Goal: Transaction & Acquisition: Purchase product/service

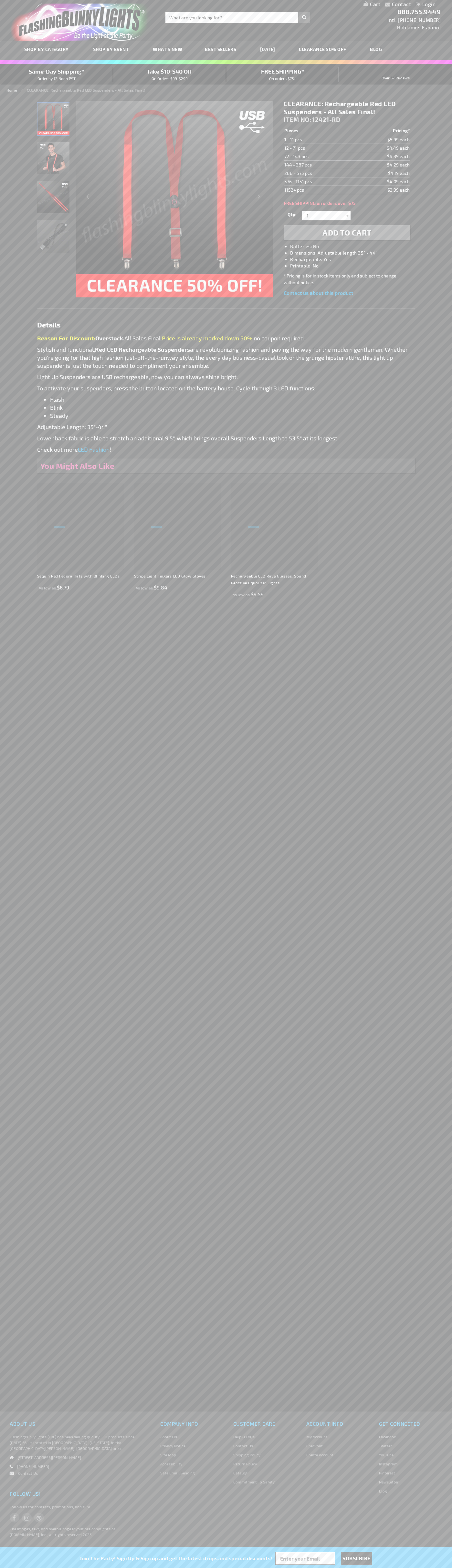
click at [347, 108] on h1 "CLEARANCE: Rechargeable Red LED Suspenders - All Sales Final!" at bounding box center [346, 108] width 126 height 16
click at [347, 233] on span "Add to Cart" at bounding box center [347, 232] width 49 height 9
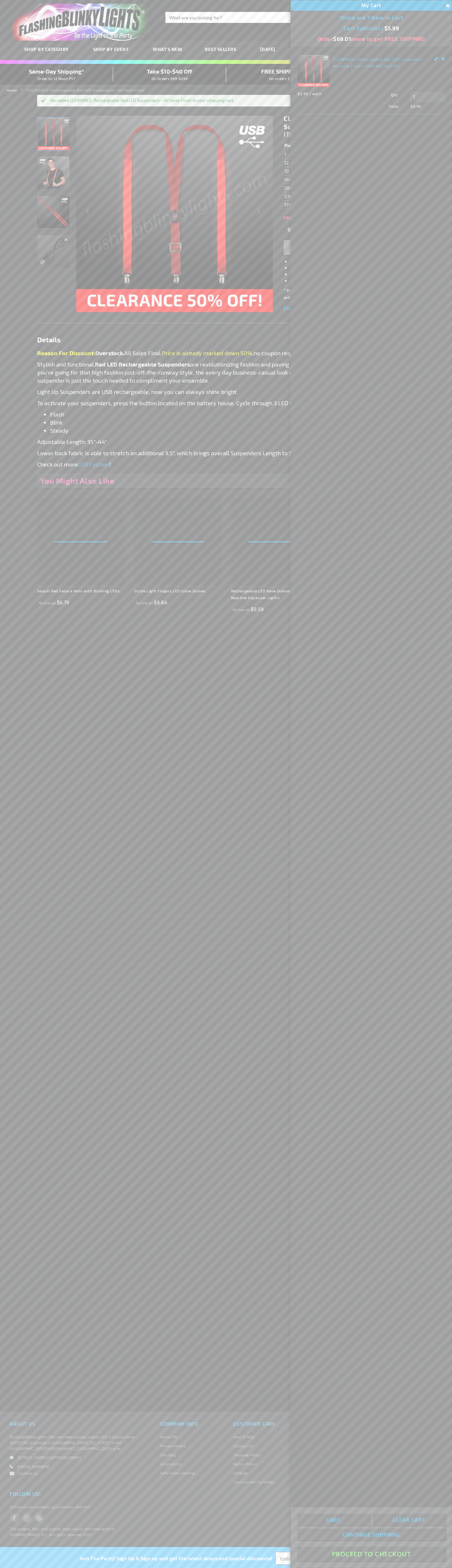
click at [371, 1554] on button "Proceed To Checkout" at bounding box center [371, 1554] width 148 height 15
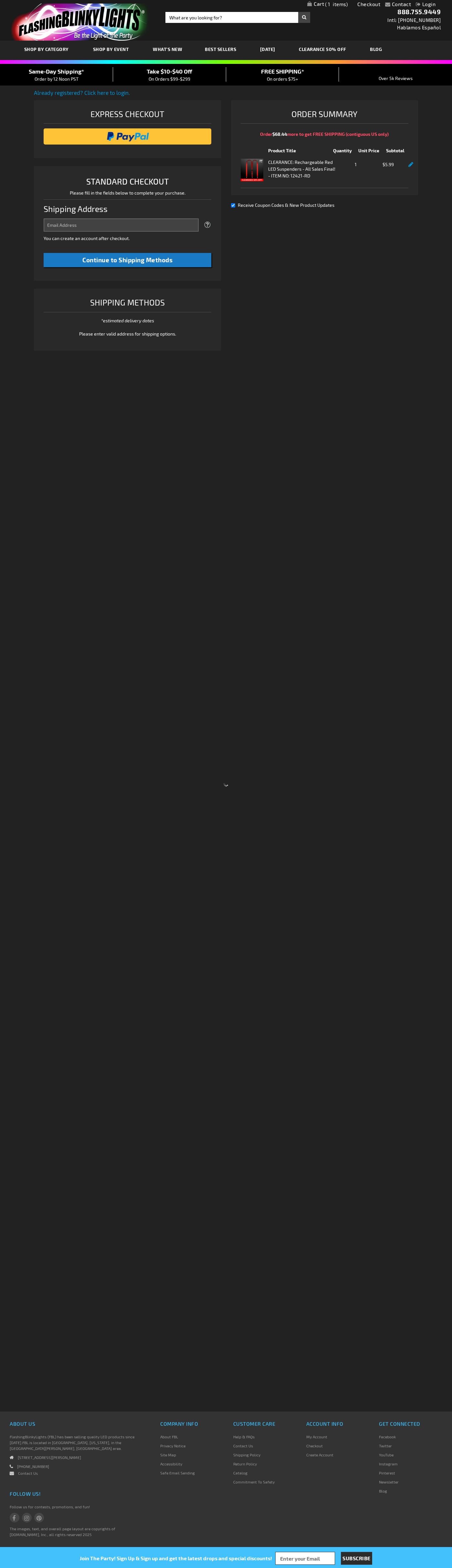
select select "US"
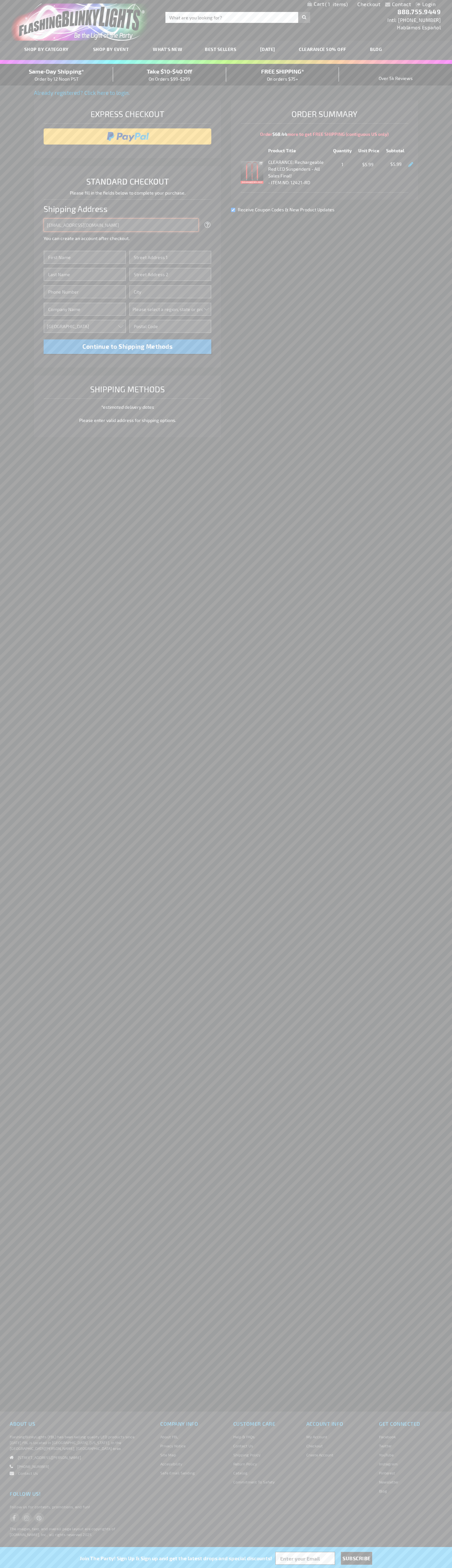
type input "johnsmith005@storebotmail.joonix.net"
type input "John"
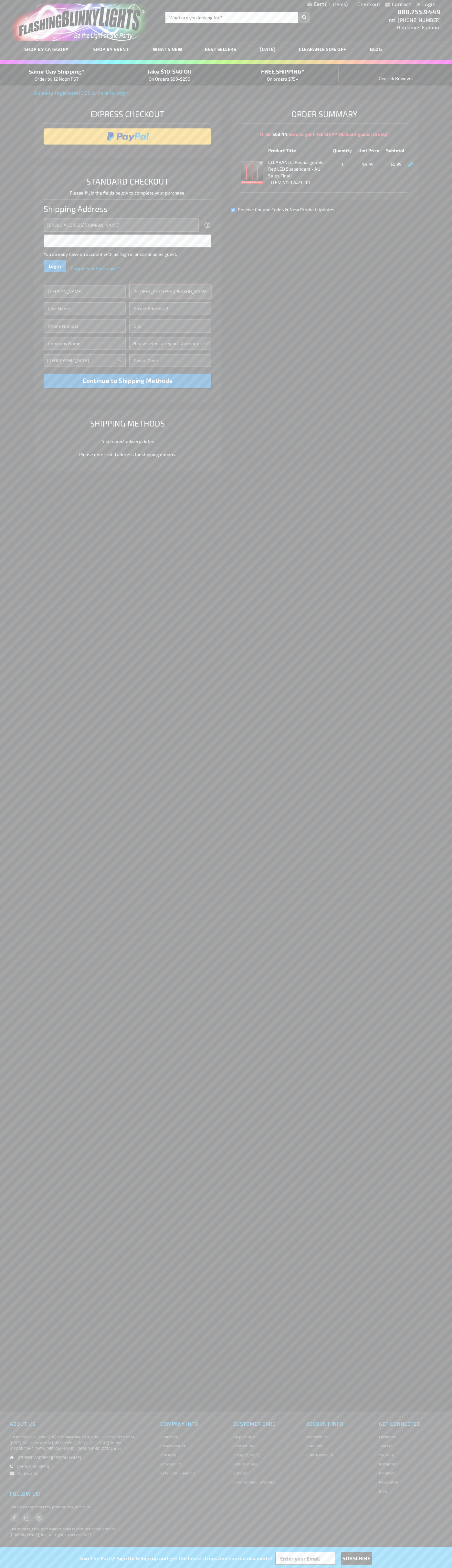
type input "4021 Vernon Avenue"
type input "First floor"
type input "st. louis park"
select select "34"
type input "55416"
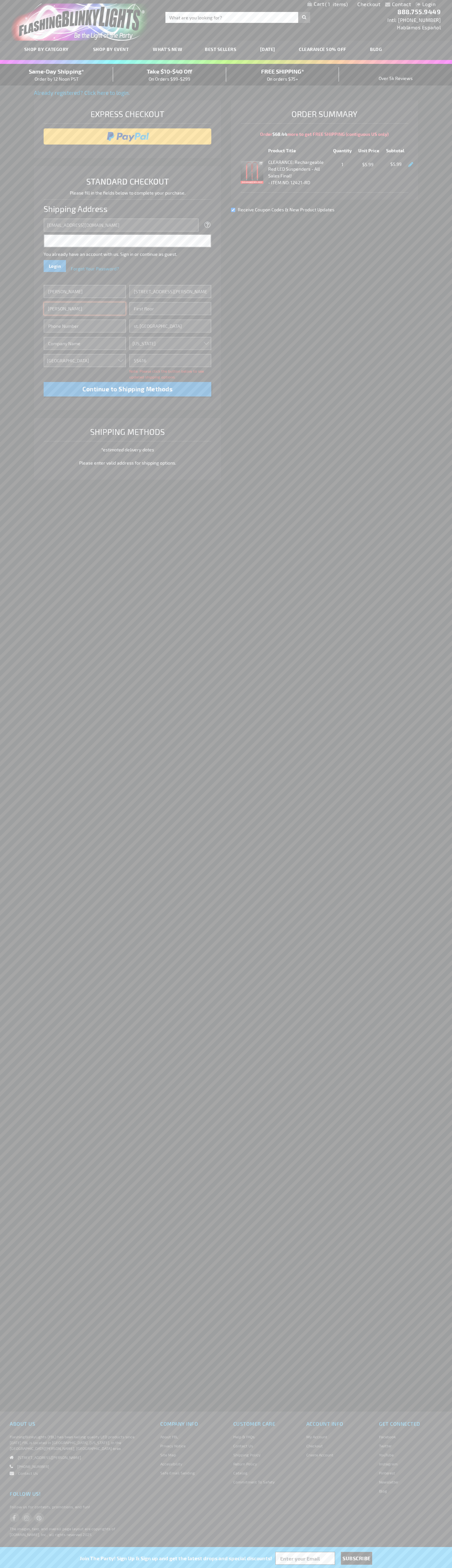
type input "Smith"
type input "6502530000"
type input "John Smith"
click at [57, 75] on div "Same-Day Shipping* Order by 12 Noon PST" at bounding box center [57, 74] width 113 height 15
click at [127, 136] on input "image" at bounding box center [127, 136] width 161 height 13
